Goal: Navigation & Orientation: Go to known website

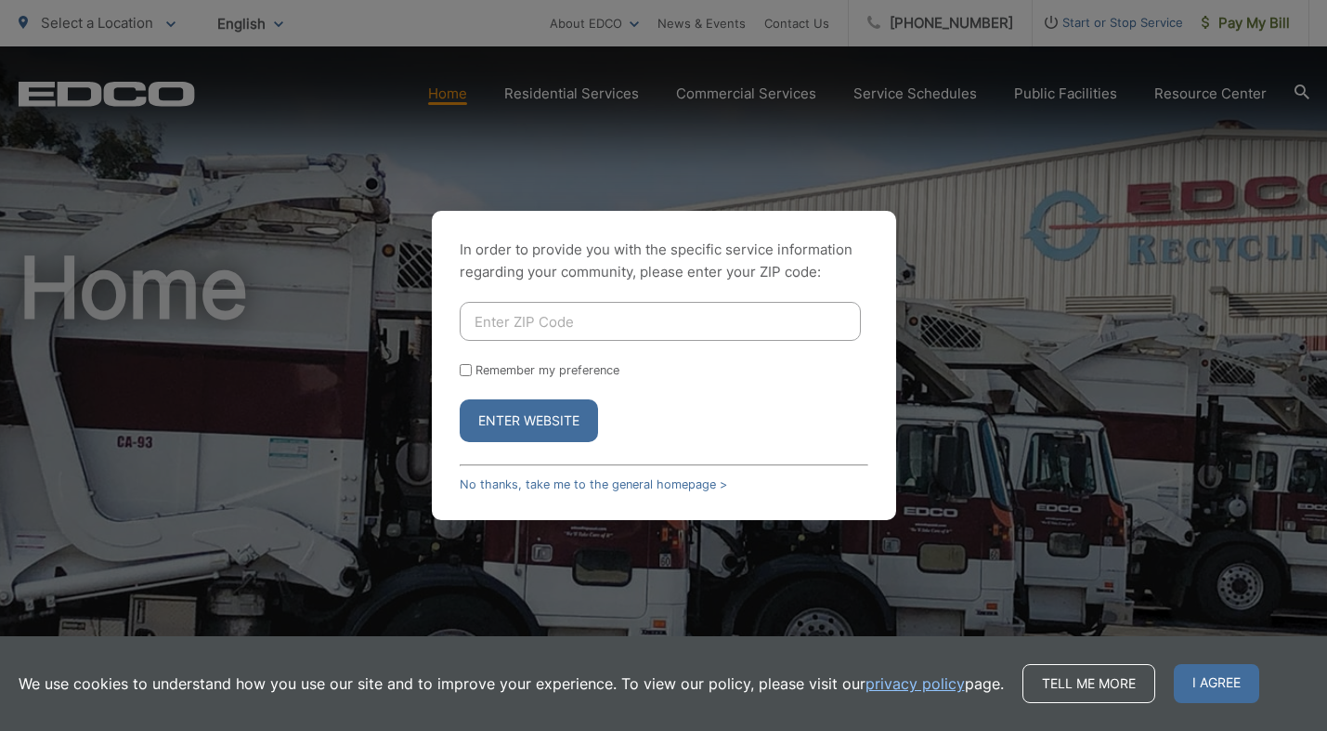
click at [490, 320] on input "Enter ZIP Code" at bounding box center [660, 321] width 401 height 39
type input "92020"
click at [538, 420] on button "Enter Website" at bounding box center [529, 420] width 138 height 43
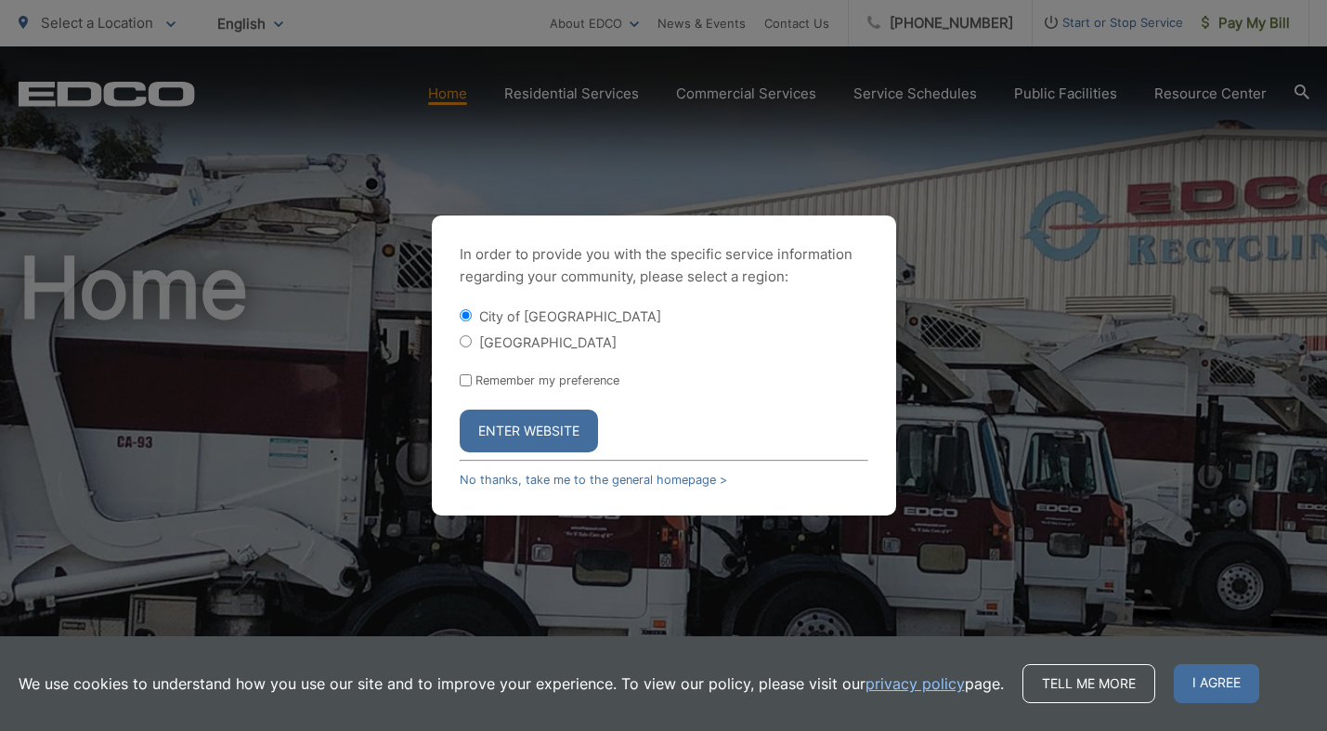
click at [528, 430] on button "Enter Website" at bounding box center [529, 431] width 138 height 43
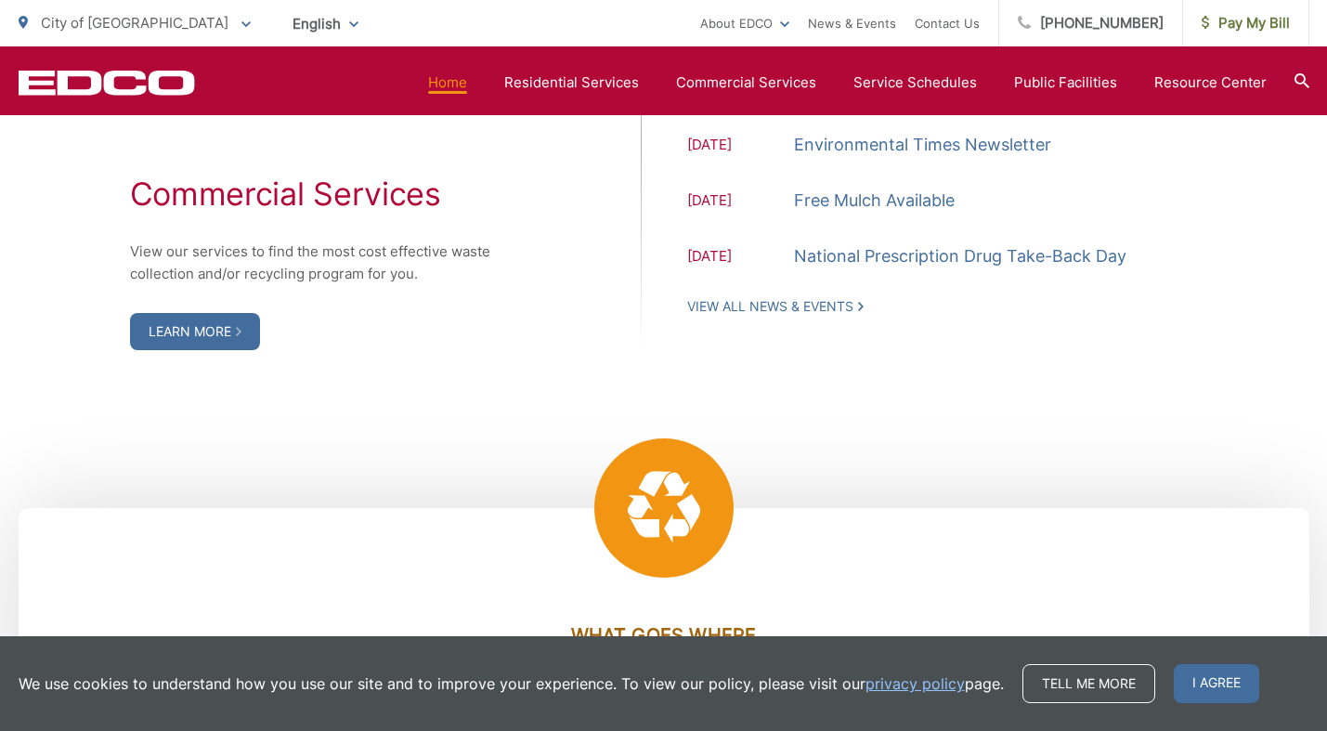
scroll to position [2131, 0]
